Goal: Transaction & Acquisition: Download file/media

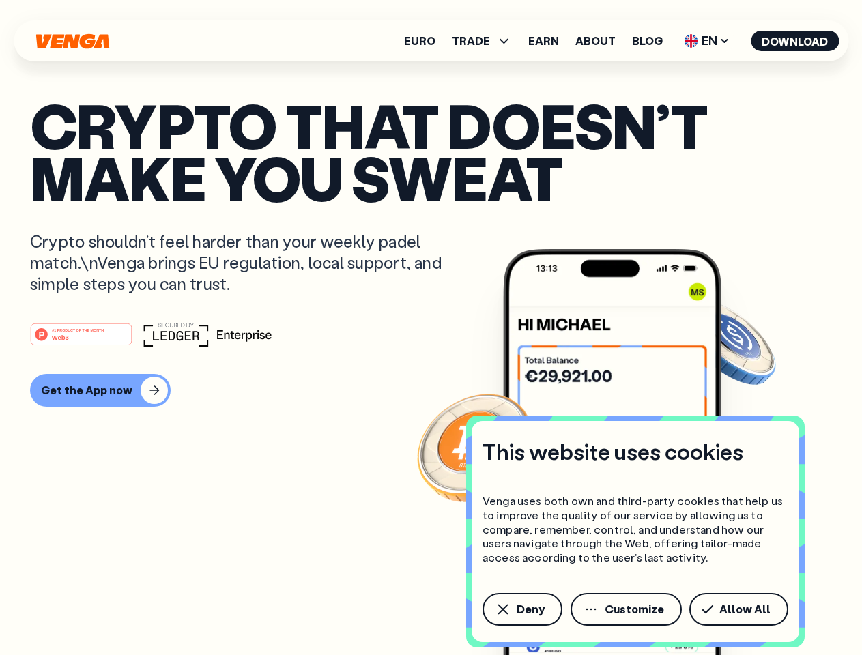
click at [431, 328] on div "#1 PRODUCT OF THE MONTH Web3" at bounding box center [431, 334] width 802 height 25
click at [521, 609] on span "Deny" at bounding box center [531, 609] width 28 height 11
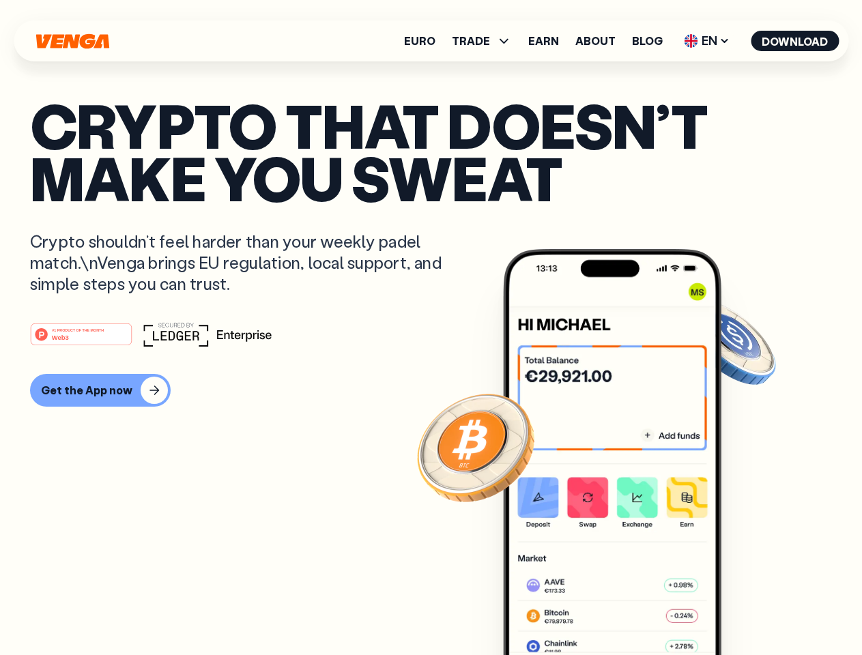
click at [627, 609] on img at bounding box center [612, 477] width 218 height 457
click at [741, 609] on article "Crypto that doesn’t make you sweat Crypto shouldn’t feel harder than your weekl…" at bounding box center [431, 355] width 802 height 512
click at [486, 41] on span "TRADE" at bounding box center [471, 40] width 38 height 11
click at [707, 41] on span "EN" at bounding box center [706, 41] width 55 height 22
click at [795, 41] on button "Download" at bounding box center [795, 41] width 88 height 20
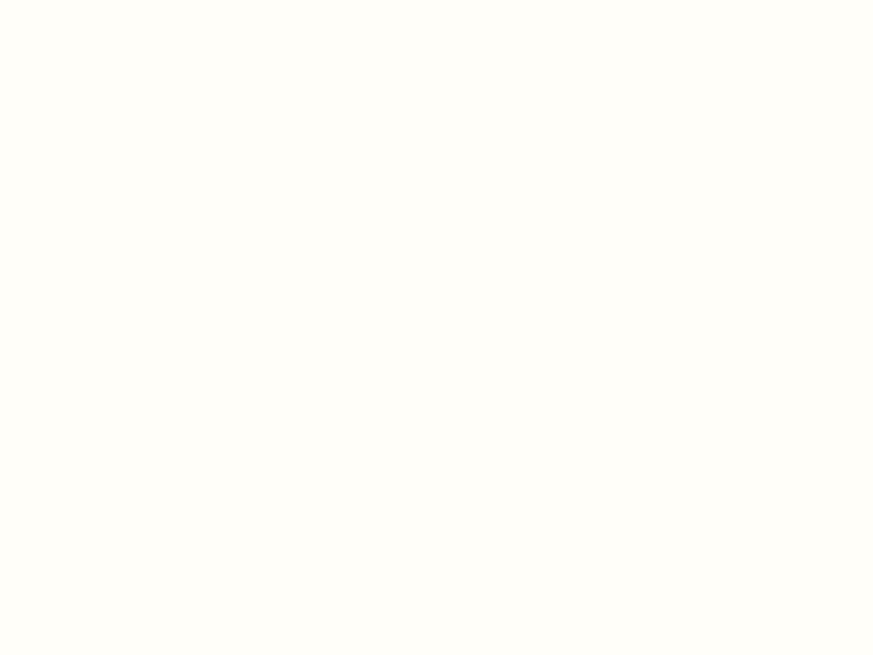
click at [98, 0] on html "This website uses cookies Venga uses both own and third-party cookies that help…" at bounding box center [436, 0] width 873 height 0
click at [83, 0] on html "This website uses cookies Venga uses both own and third-party cookies that help…" at bounding box center [436, 0] width 873 height 0
